Goal: Find specific page/section: Find specific page/section

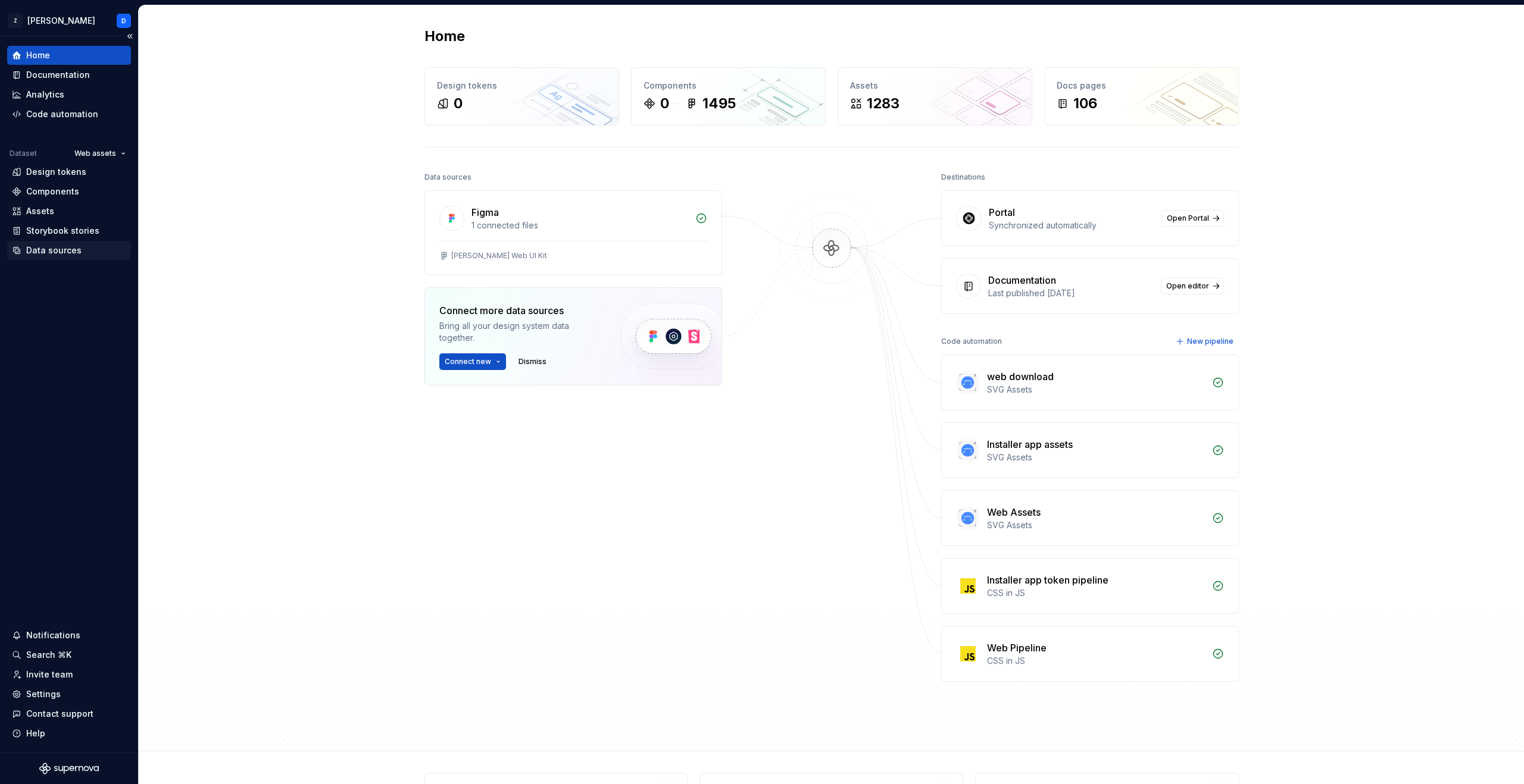
click at [51, 249] on div "Data sources" at bounding box center [54, 250] width 56 height 12
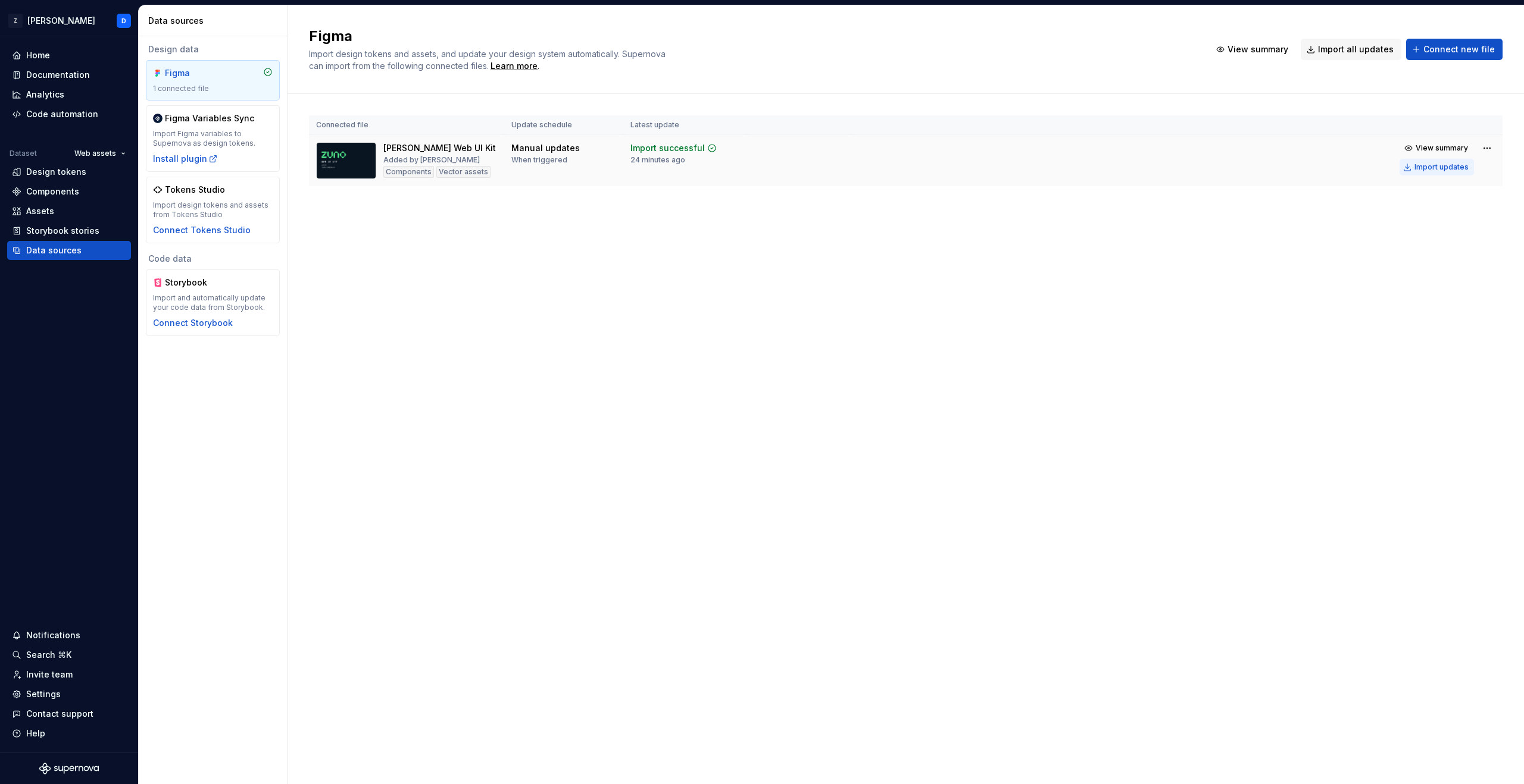
click at [1432, 169] on div "Import updates" at bounding box center [1441, 167] width 54 height 10
click at [640, 322] on div "Figma Import design tokens and assets, and update your design system automatica…" at bounding box center [905, 395] width 1237 height 779
click at [59, 212] on div "Assets" at bounding box center [69, 211] width 115 height 12
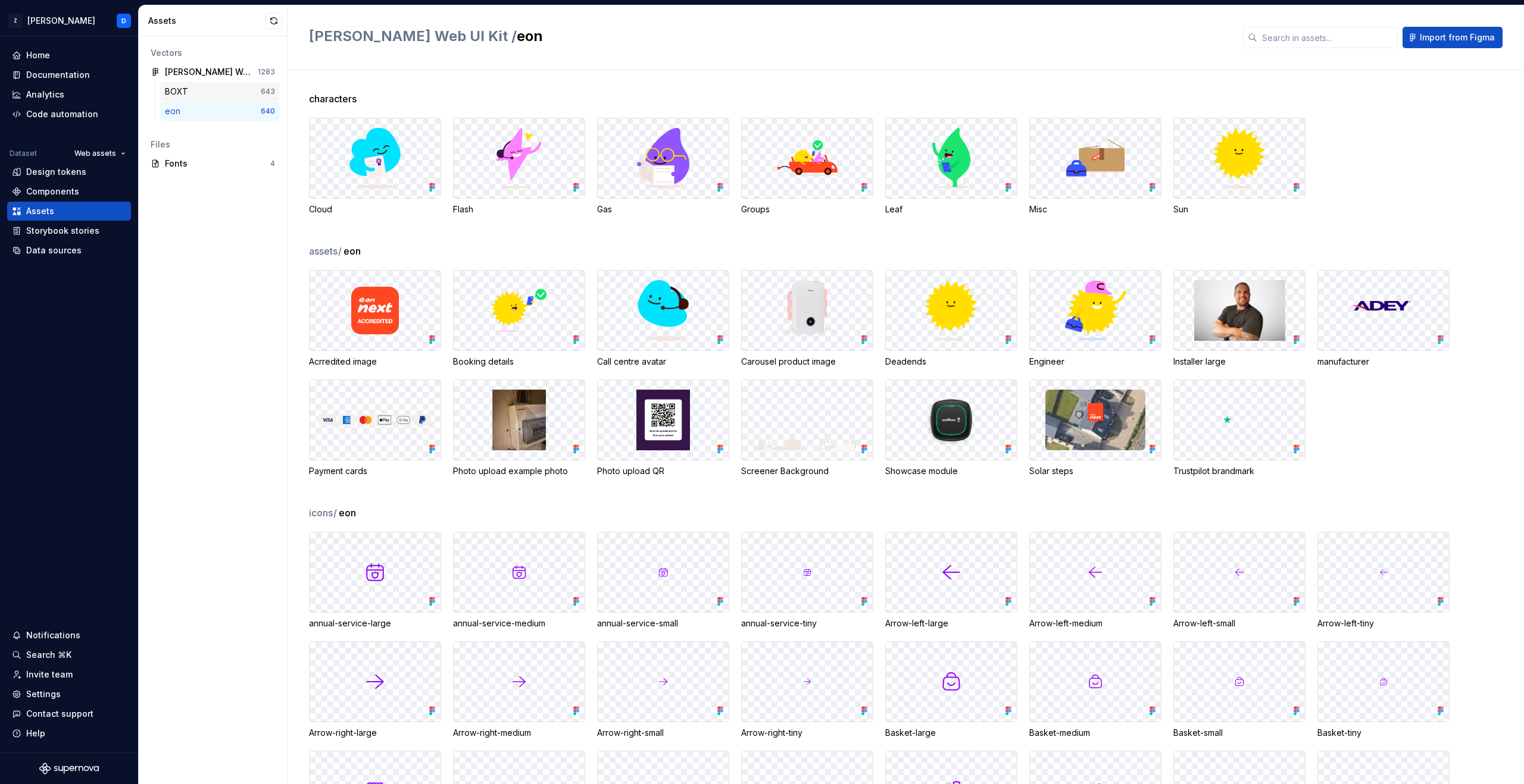
click at [209, 98] on div "BOXT 643" at bounding box center [220, 92] width 119 height 19
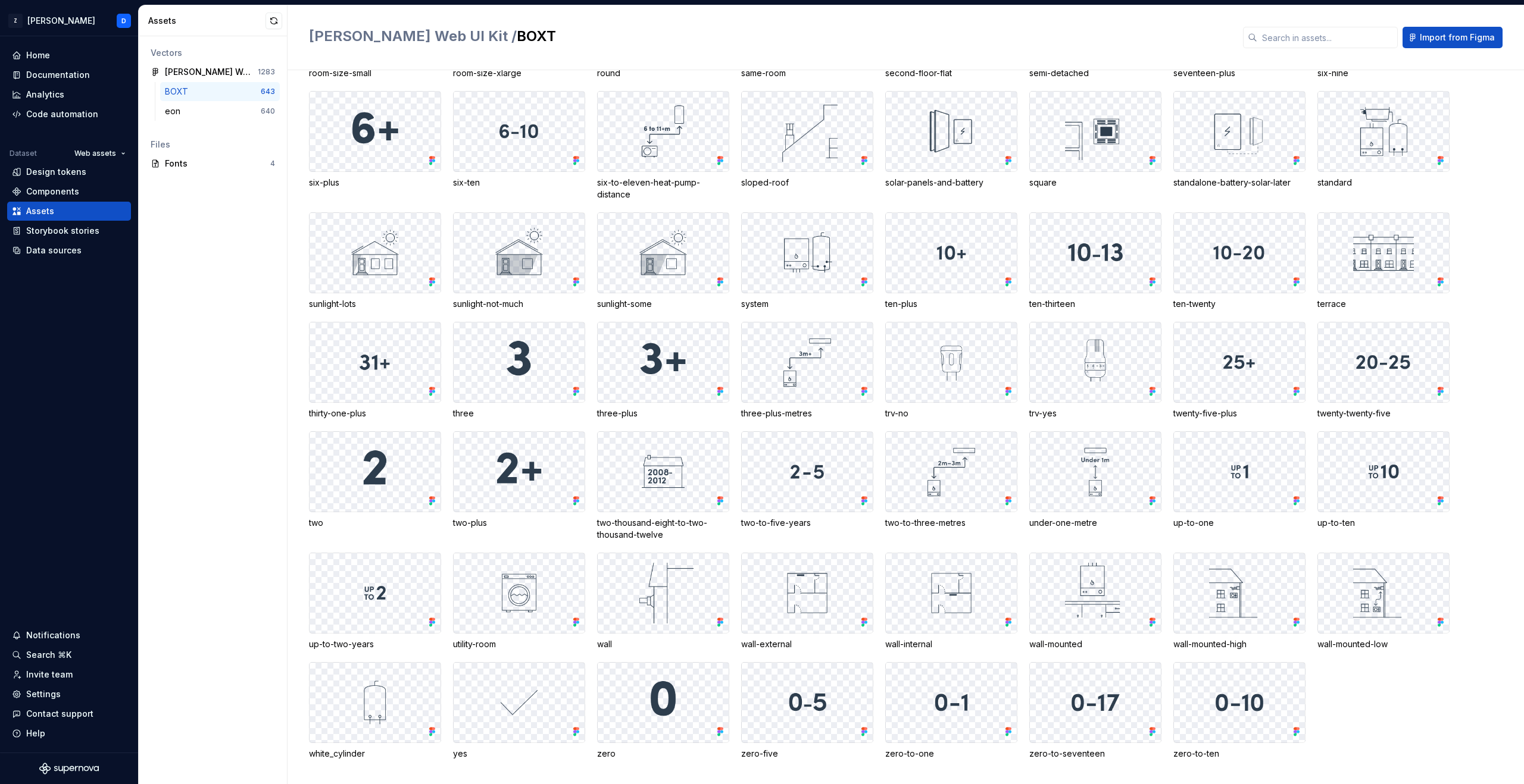
scroll to position [8367, 0]
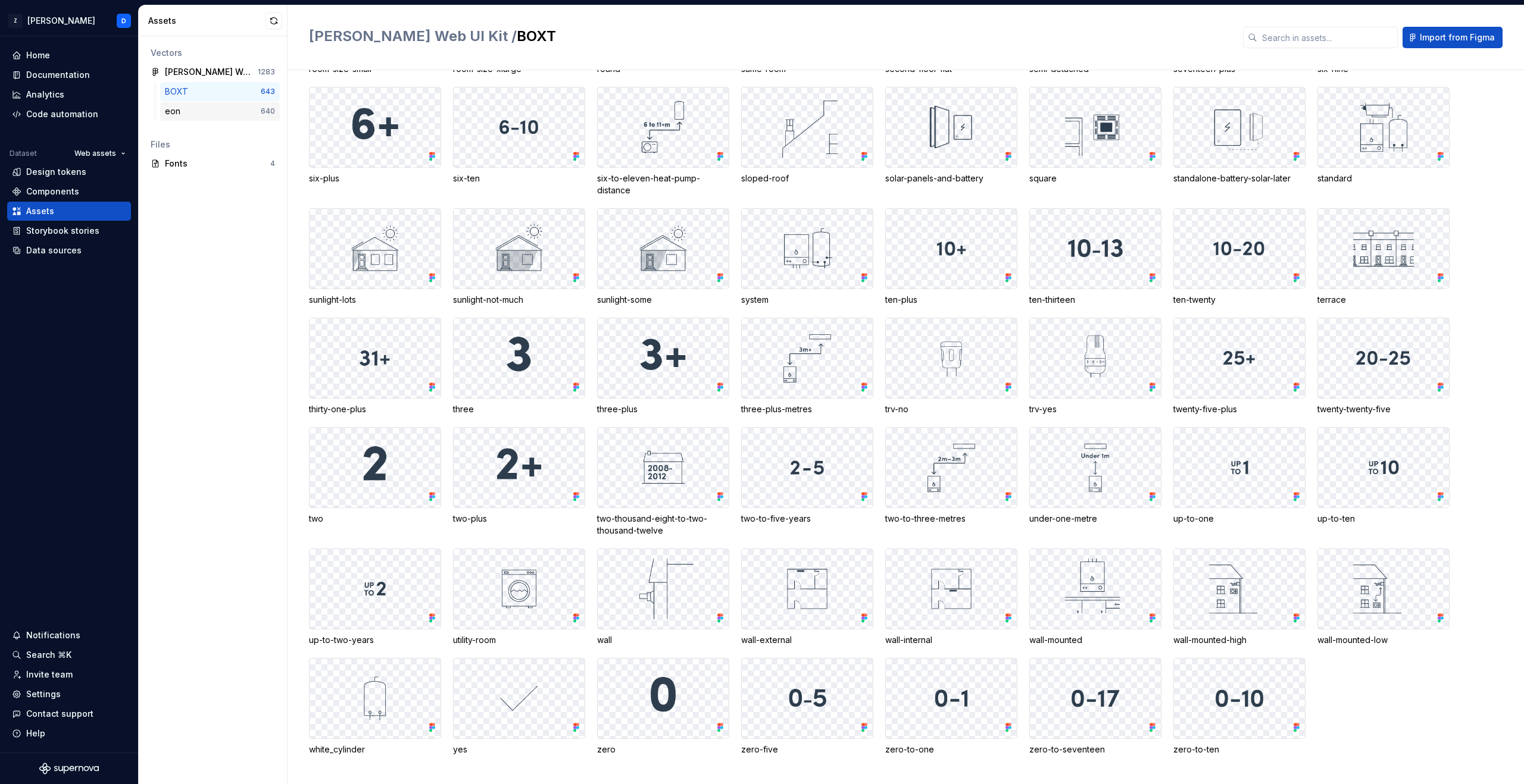
click at [209, 110] on div "eon" at bounding box center [213, 111] width 96 height 12
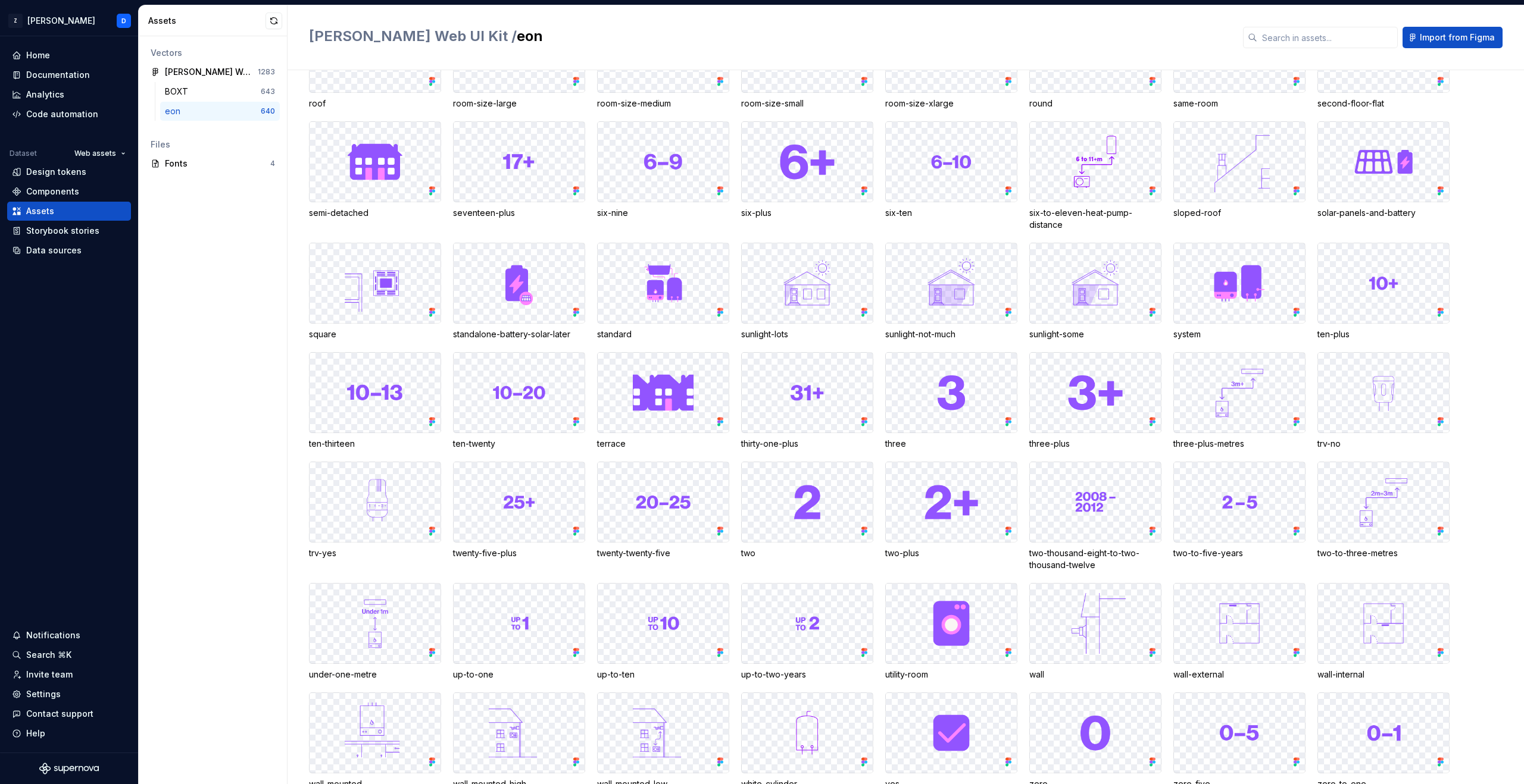
scroll to position [8330, 0]
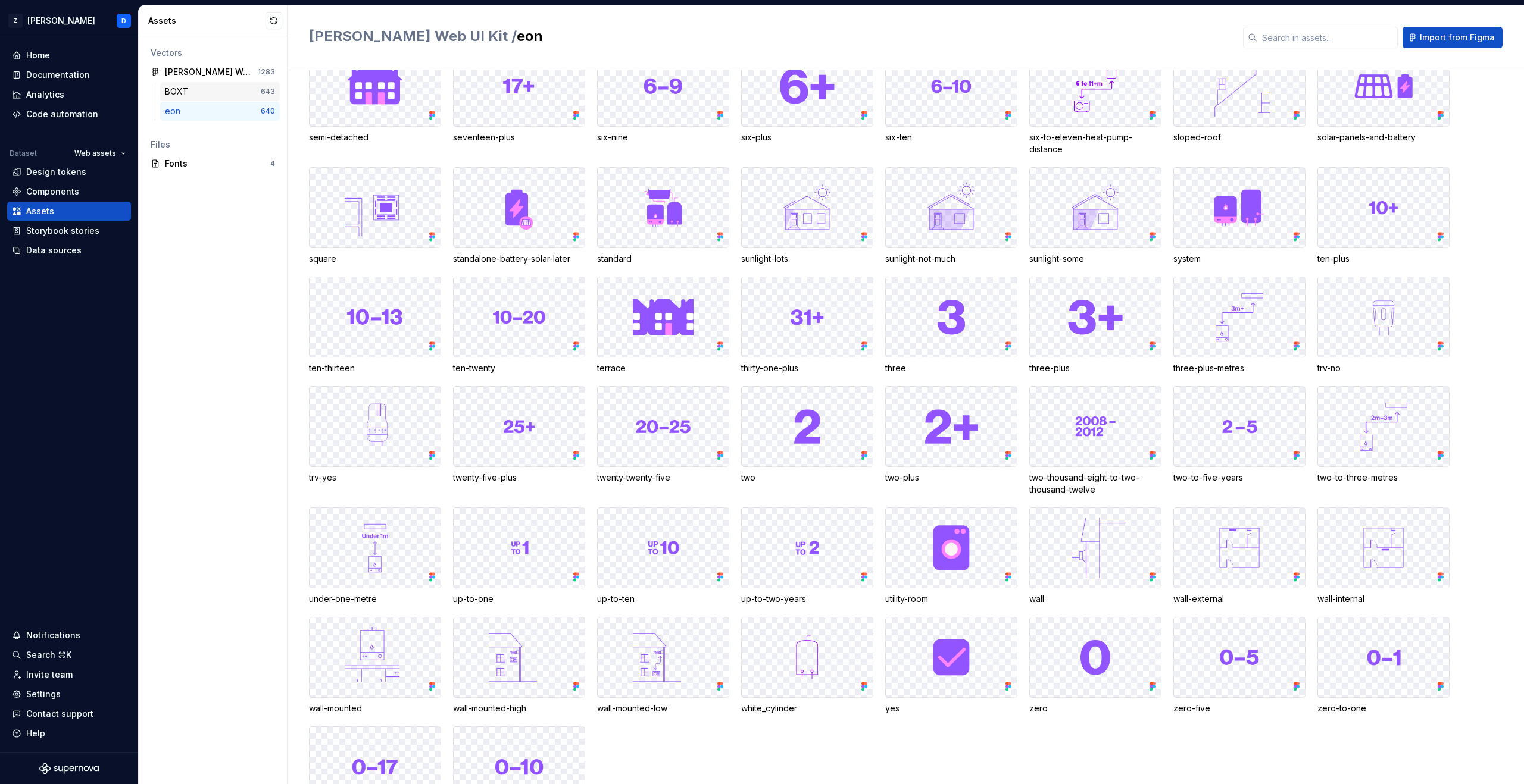
click at [196, 88] on div "BOXT" at bounding box center [213, 92] width 96 height 12
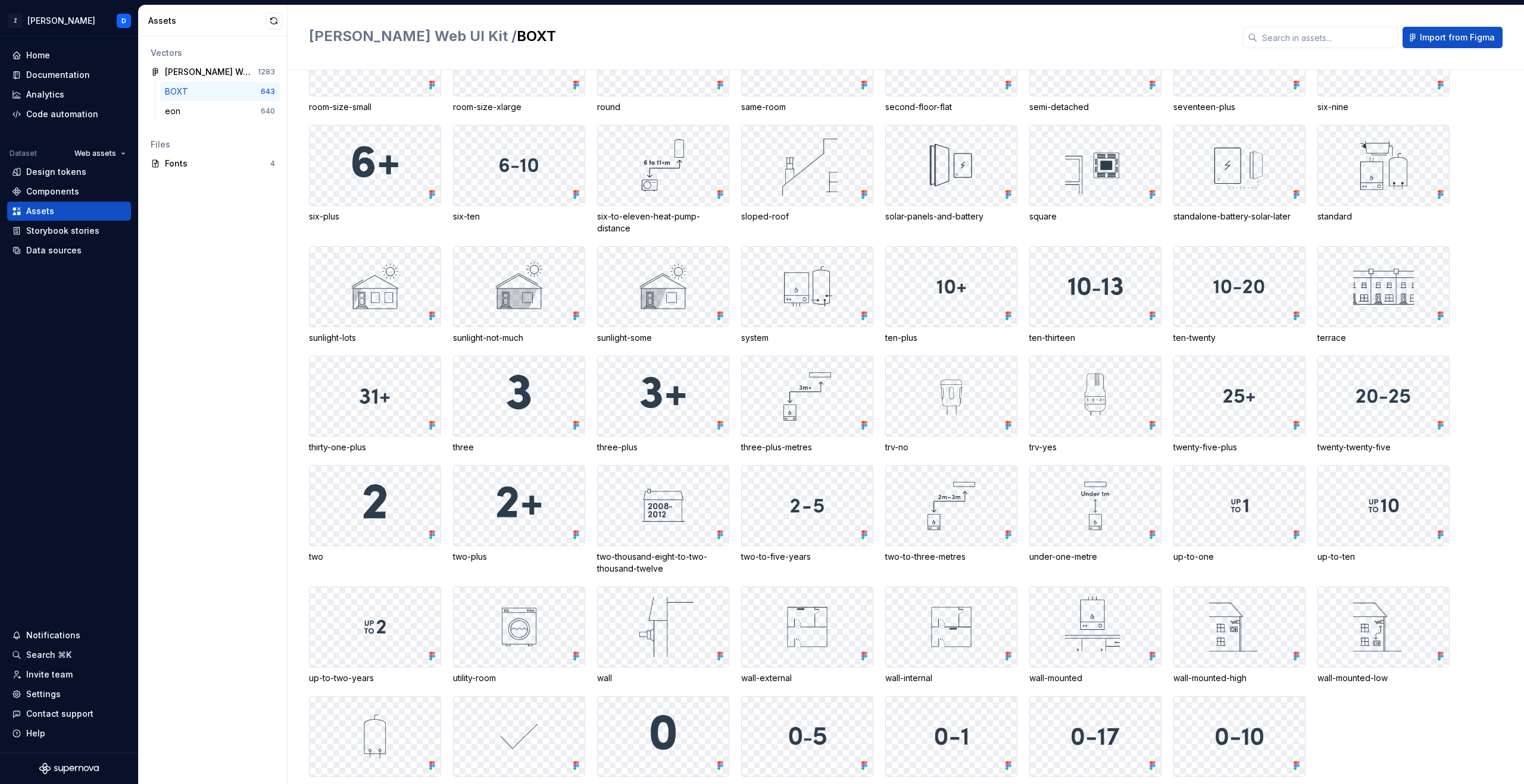
scroll to position [8367, 0]
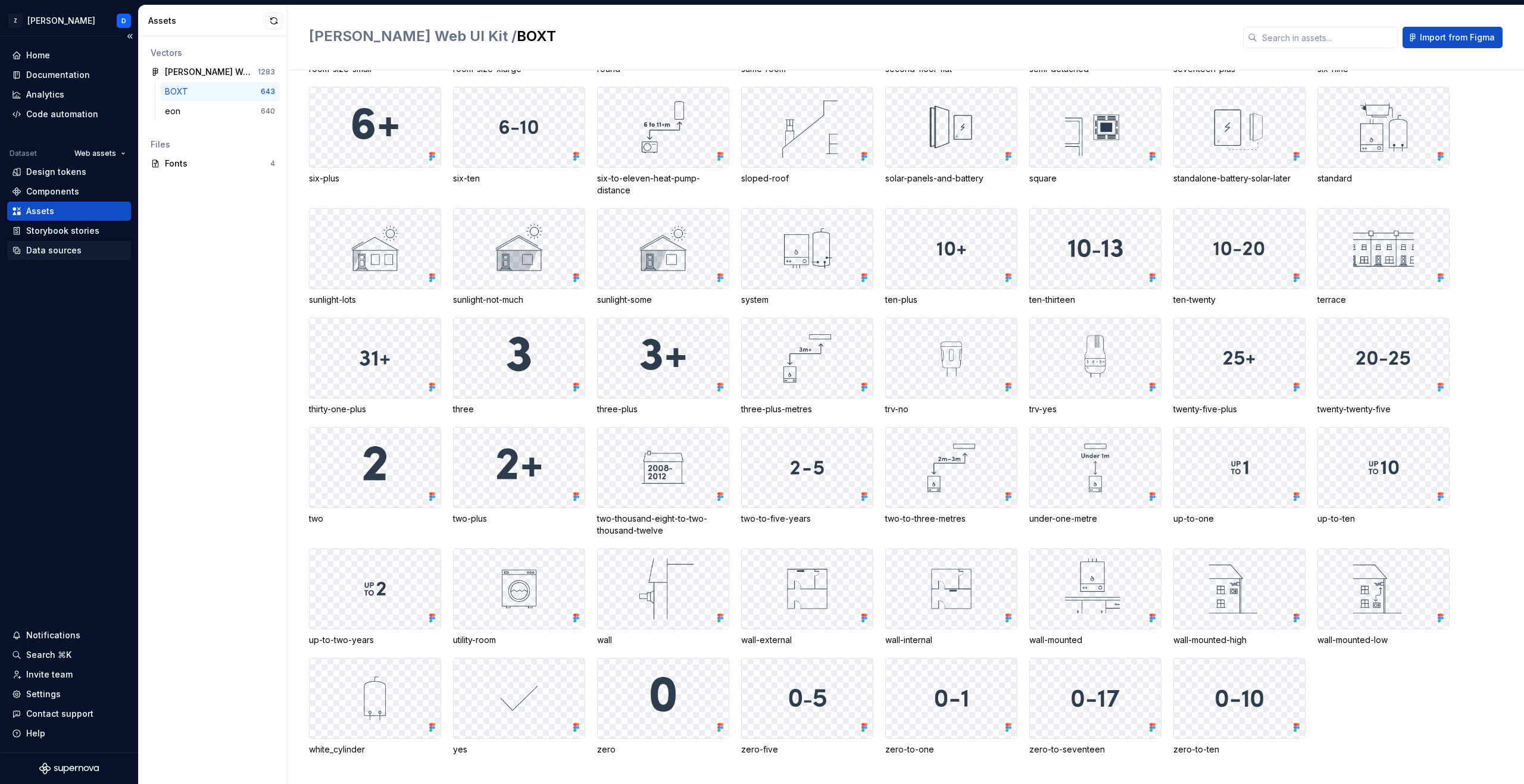
click at [53, 253] on div "Data sources" at bounding box center [54, 250] width 56 height 12
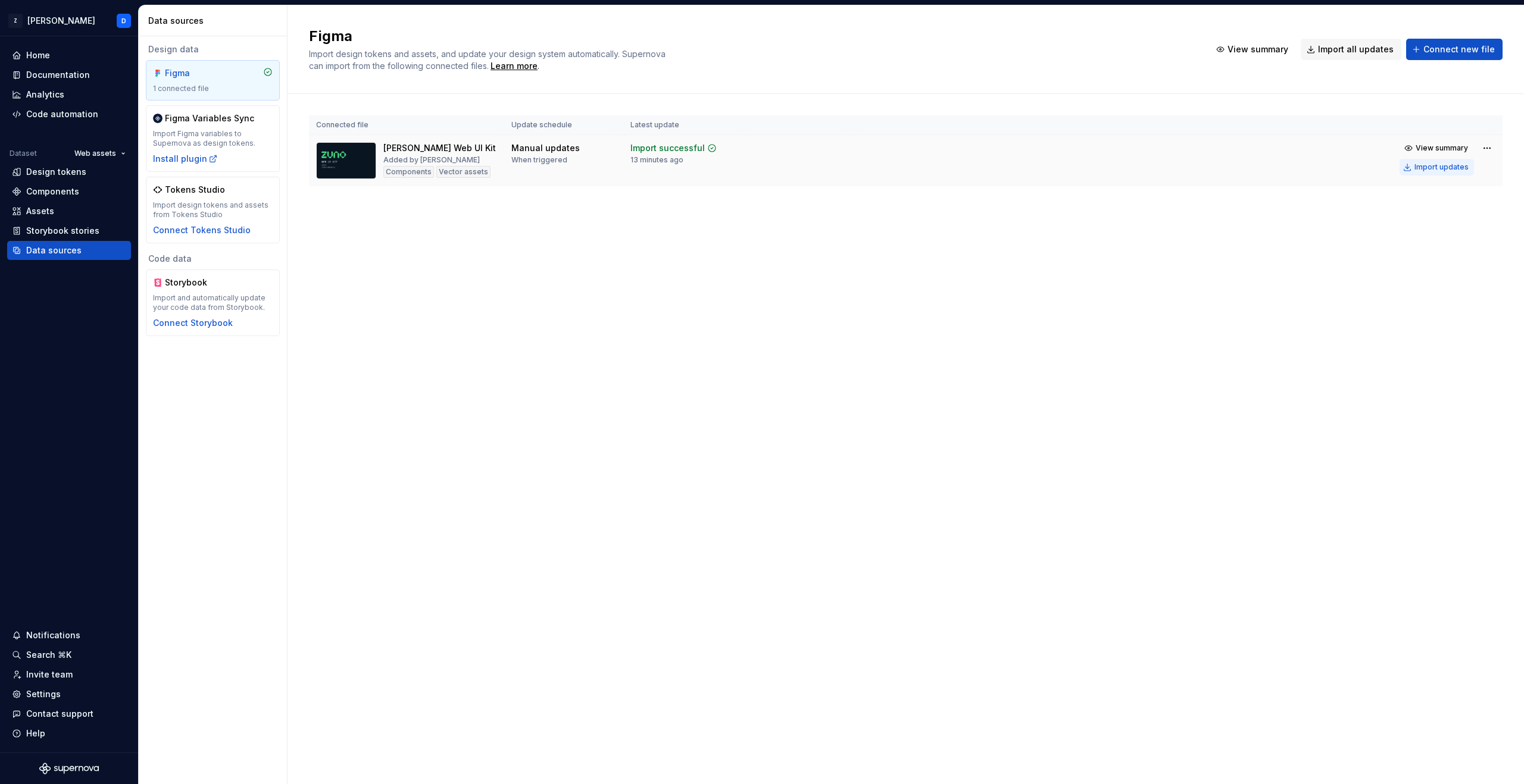
click at [1442, 163] on div "Import updates" at bounding box center [1441, 167] width 54 height 10
click at [46, 211] on div "Assets" at bounding box center [40, 211] width 28 height 12
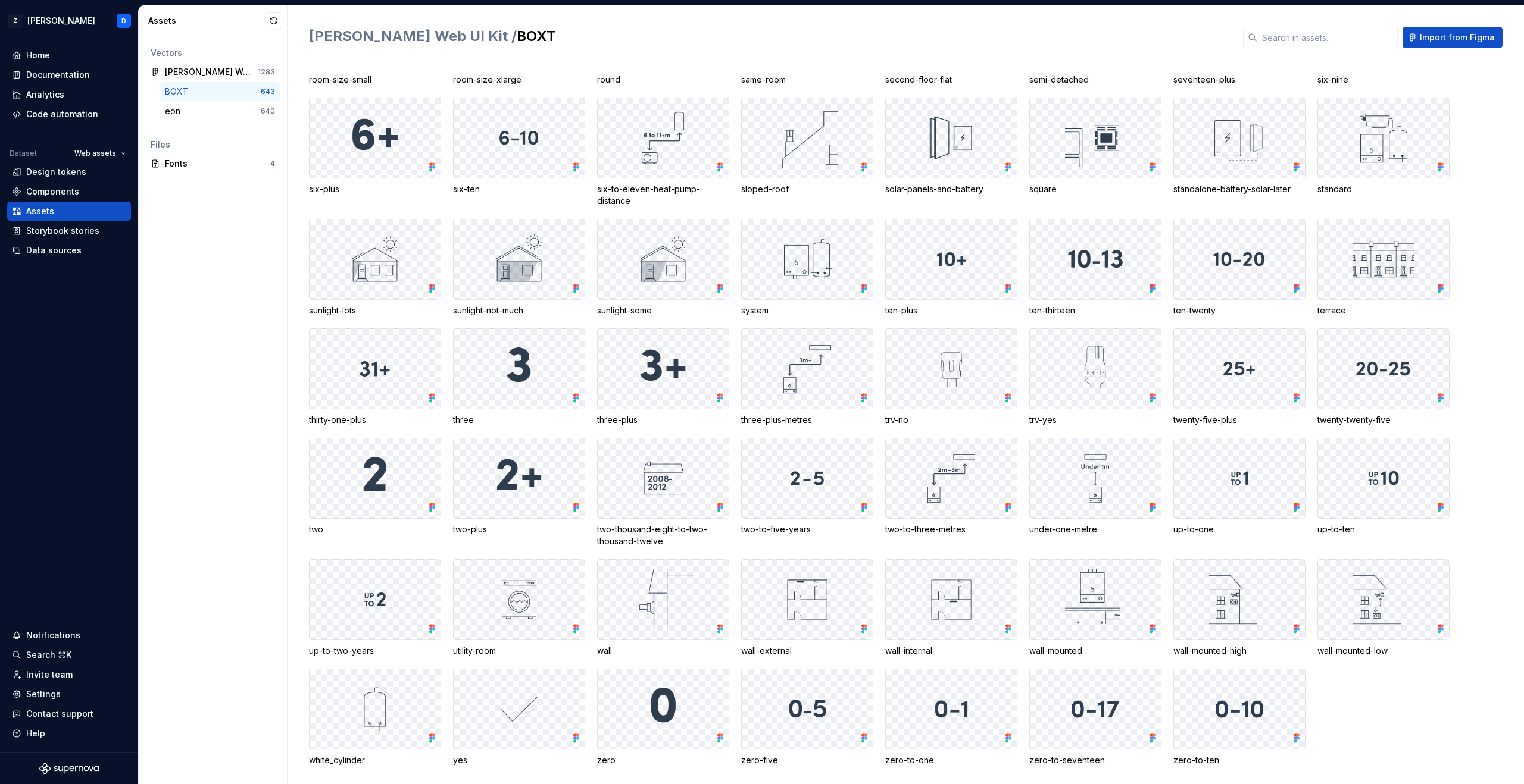
scroll to position [8367, 0]
